Goal: Transaction & Acquisition: Book appointment/travel/reservation

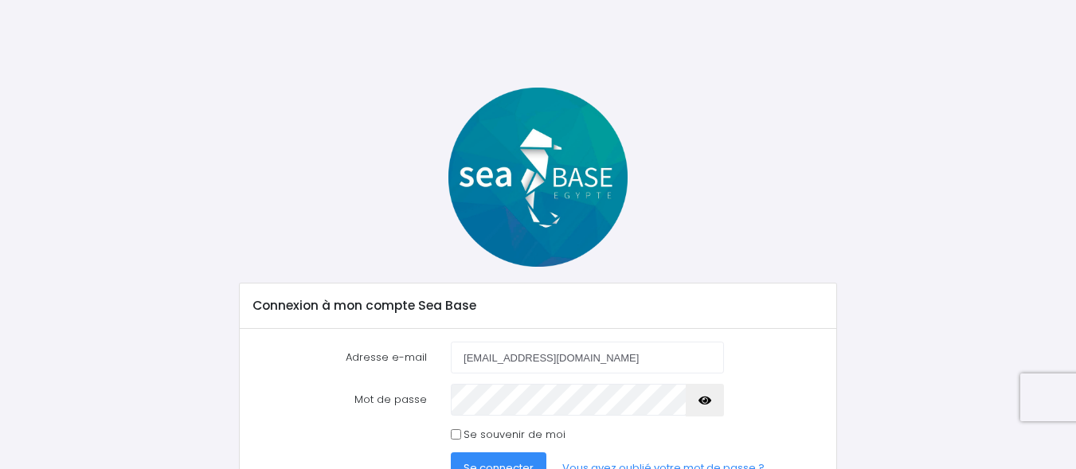
type input "[EMAIL_ADDRESS][DOMAIN_NAME]"
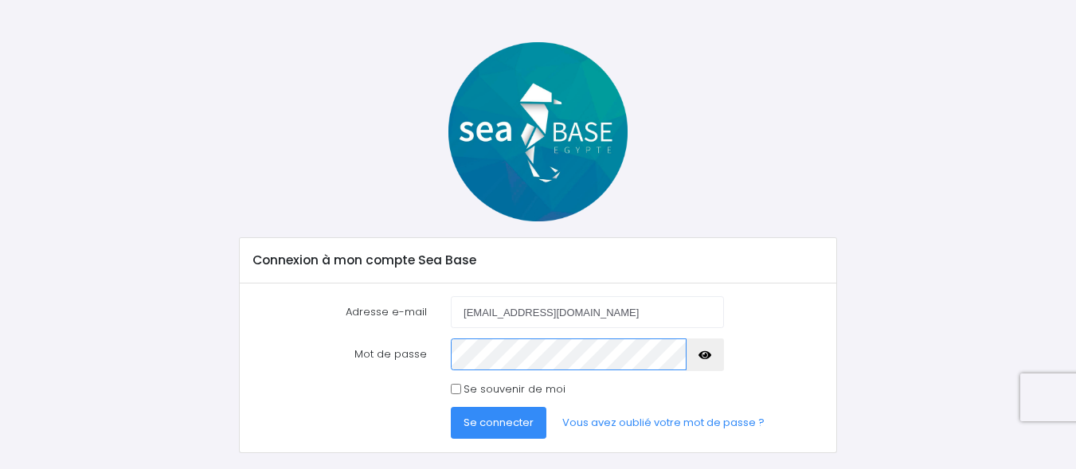
scroll to position [85, 0]
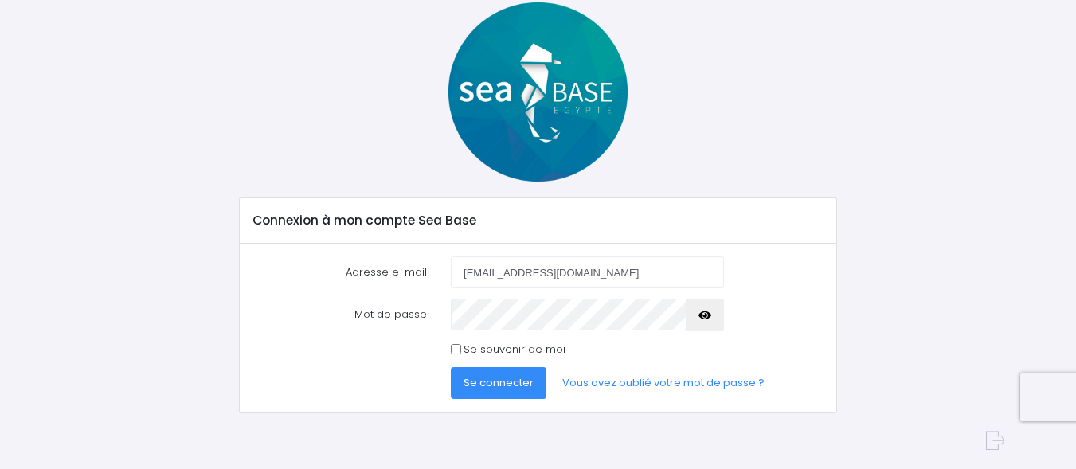
click at [487, 387] on span "Se connecter" at bounding box center [499, 382] width 70 height 15
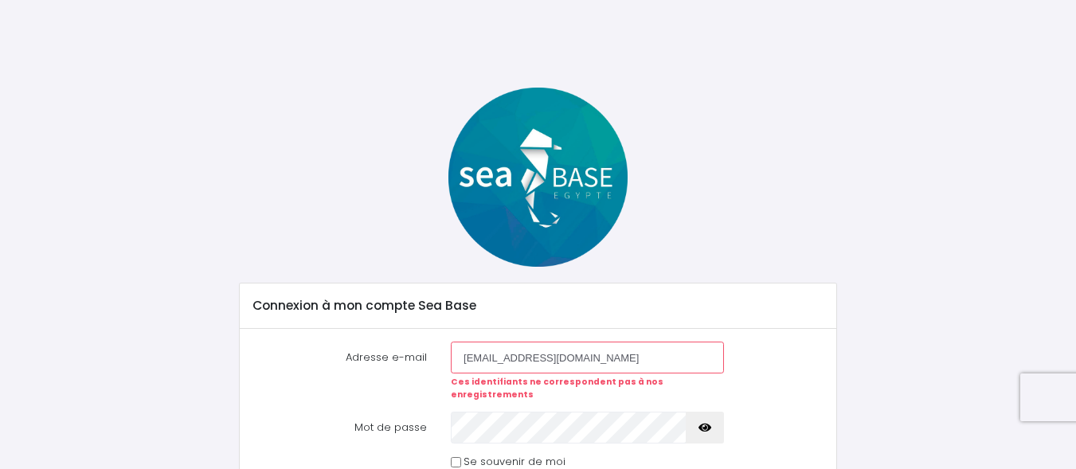
click at [711, 414] on button "button" at bounding box center [705, 428] width 38 height 32
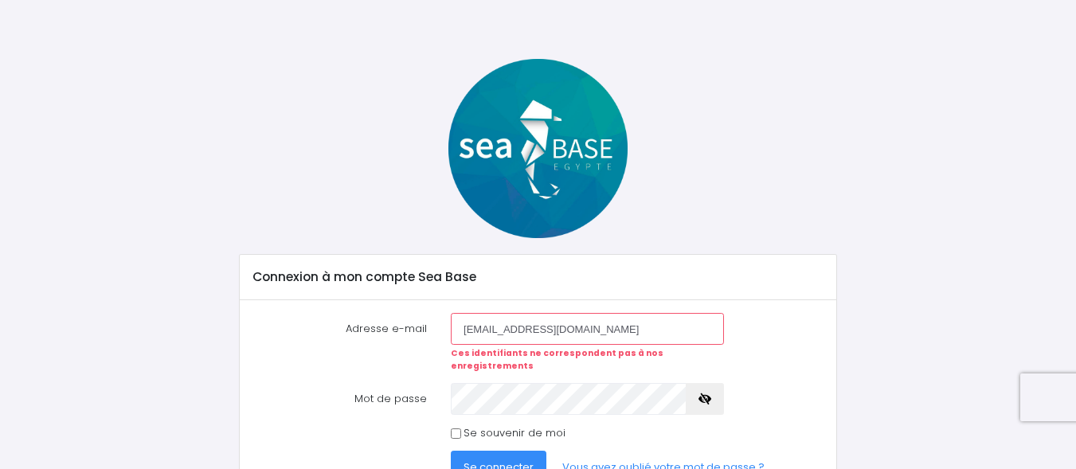
scroll to position [33, 0]
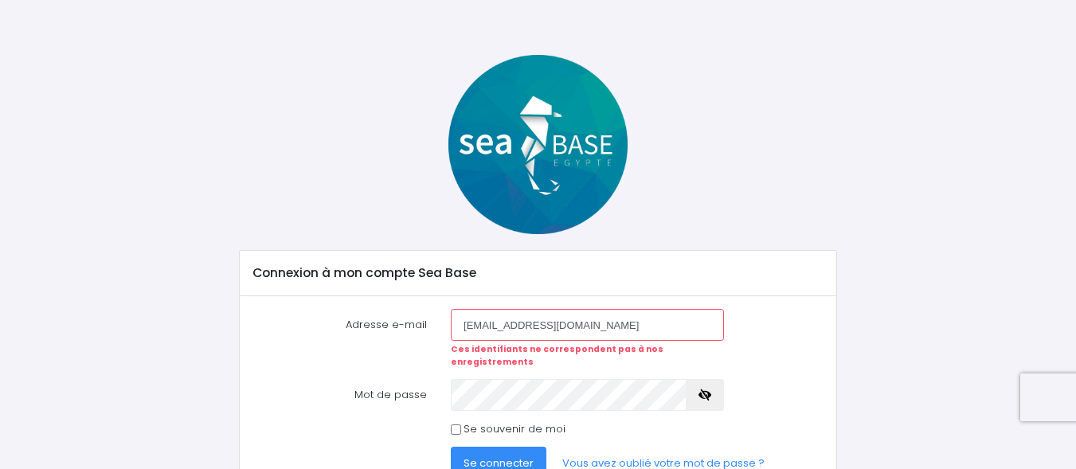
click at [491, 456] on span "Se connecter" at bounding box center [499, 463] width 70 height 15
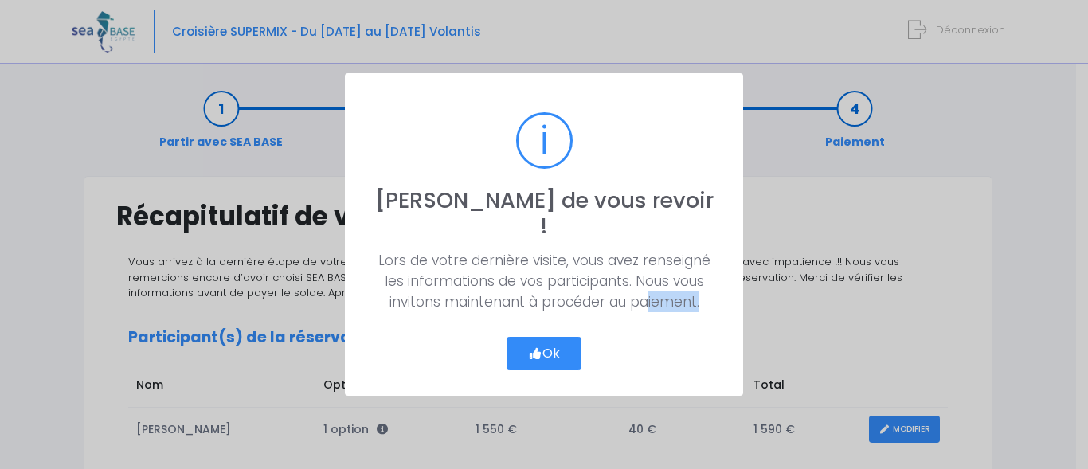
drag, startPoint x: 0, startPoint y: 0, endPoint x: 683, endPoint y: 286, distance: 740.1
click at [683, 286] on div "? ! i Ravi de vous revoir ! × Lors de votre dernière visite, vous avez renseign…" at bounding box center [544, 234] width 1088 height 469
click at [530, 354] on icon "button" at bounding box center [535, 354] width 14 height 0
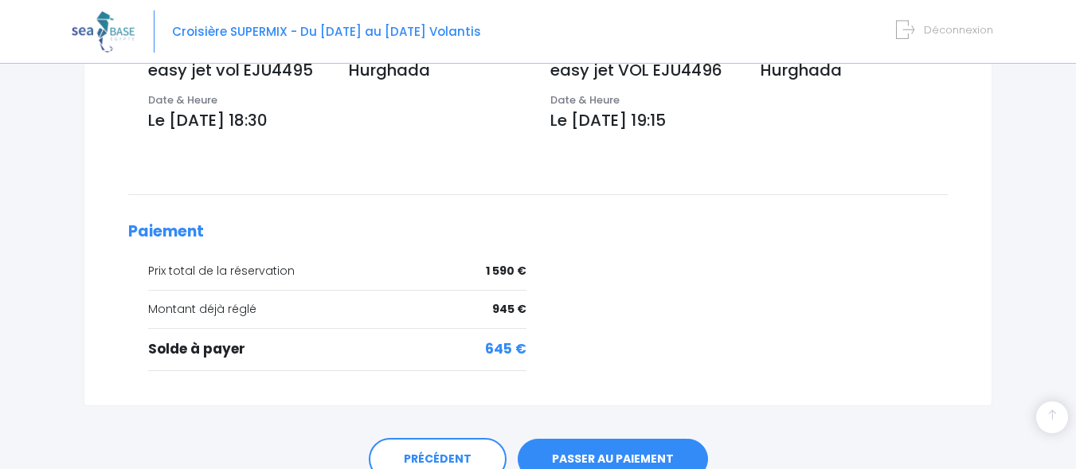
scroll to position [586, 0]
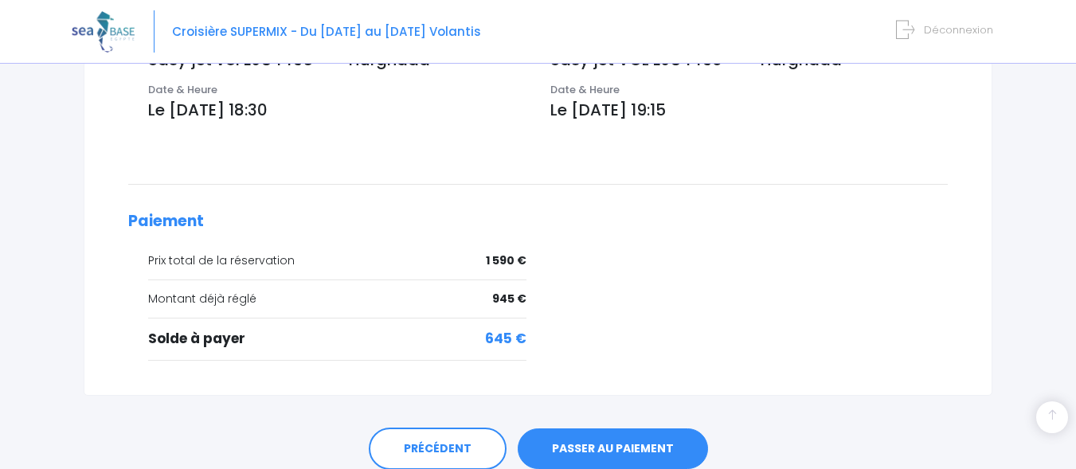
click at [607, 452] on link "PASSER AU PAIEMENT" at bounding box center [613, 449] width 190 height 41
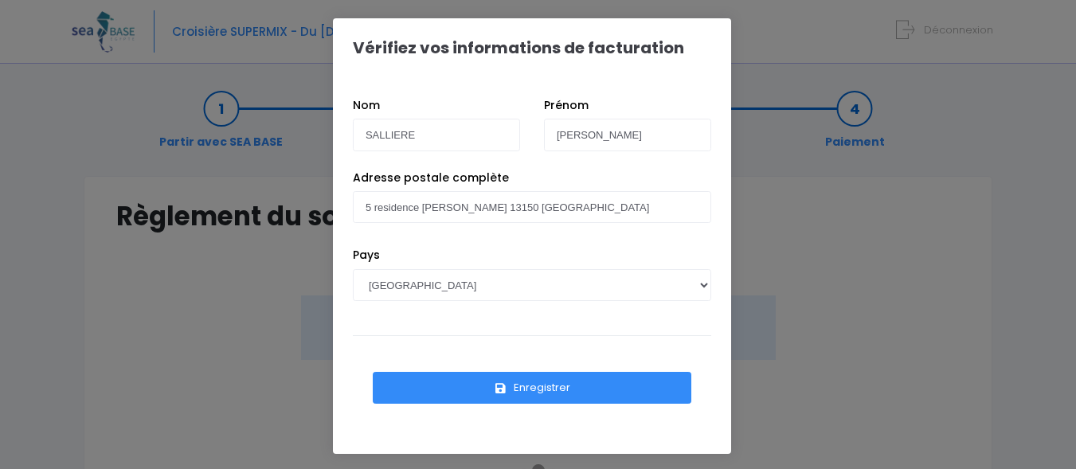
click at [521, 374] on button "Enregistrer" at bounding box center [532, 388] width 319 height 32
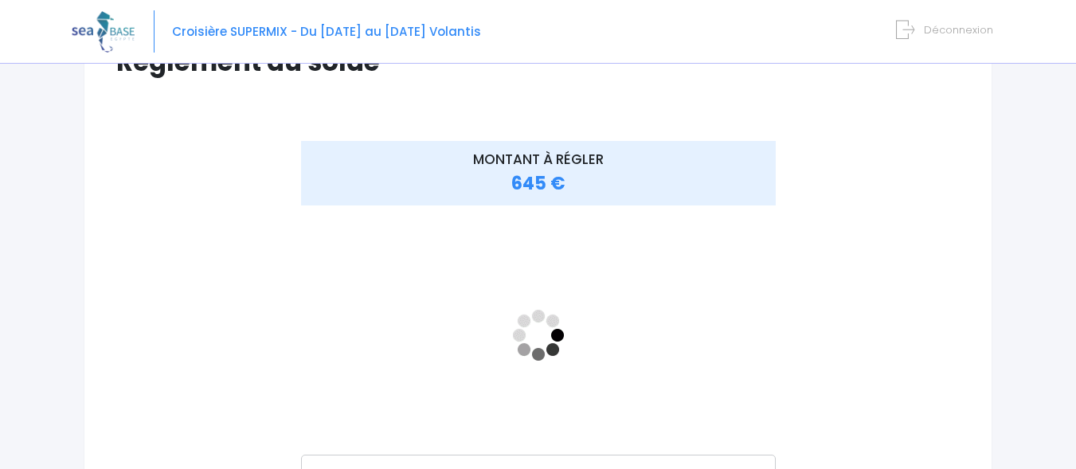
scroll to position [229, 0]
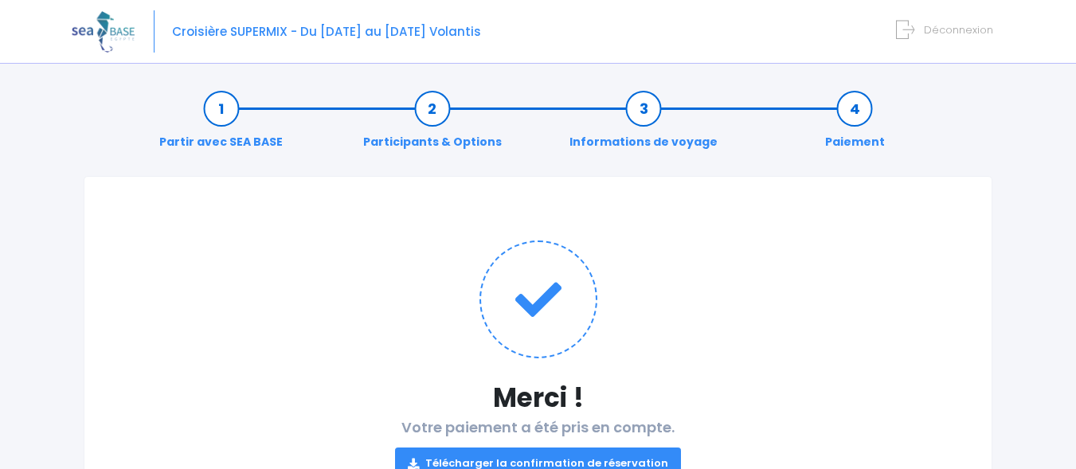
scroll to position [63, 0]
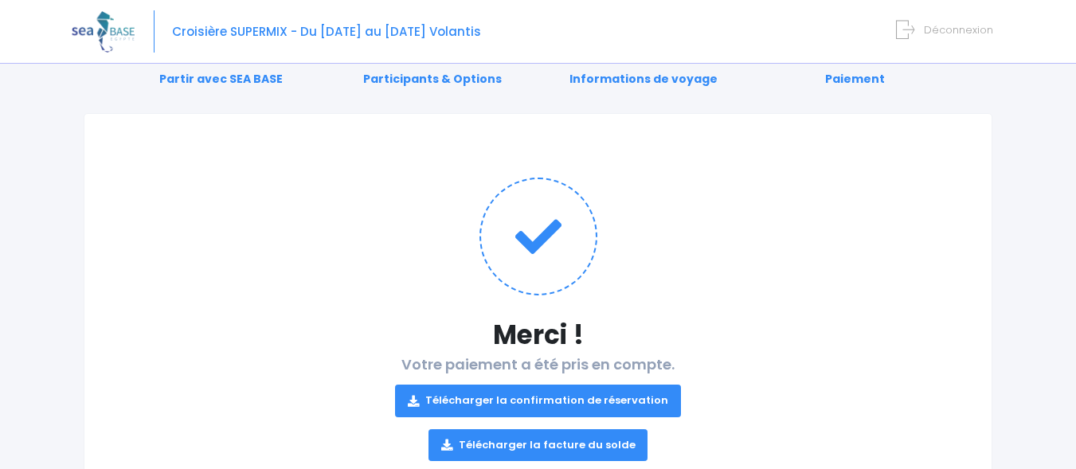
click at [543, 403] on link "Télécharger la confirmation de réservation" at bounding box center [538, 401] width 286 height 32
click at [583, 436] on link "Télécharger la facture du solde" at bounding box center [539, 445] width 220 height 32
